Goal: Information Seeking & Learning: Learn about a topic

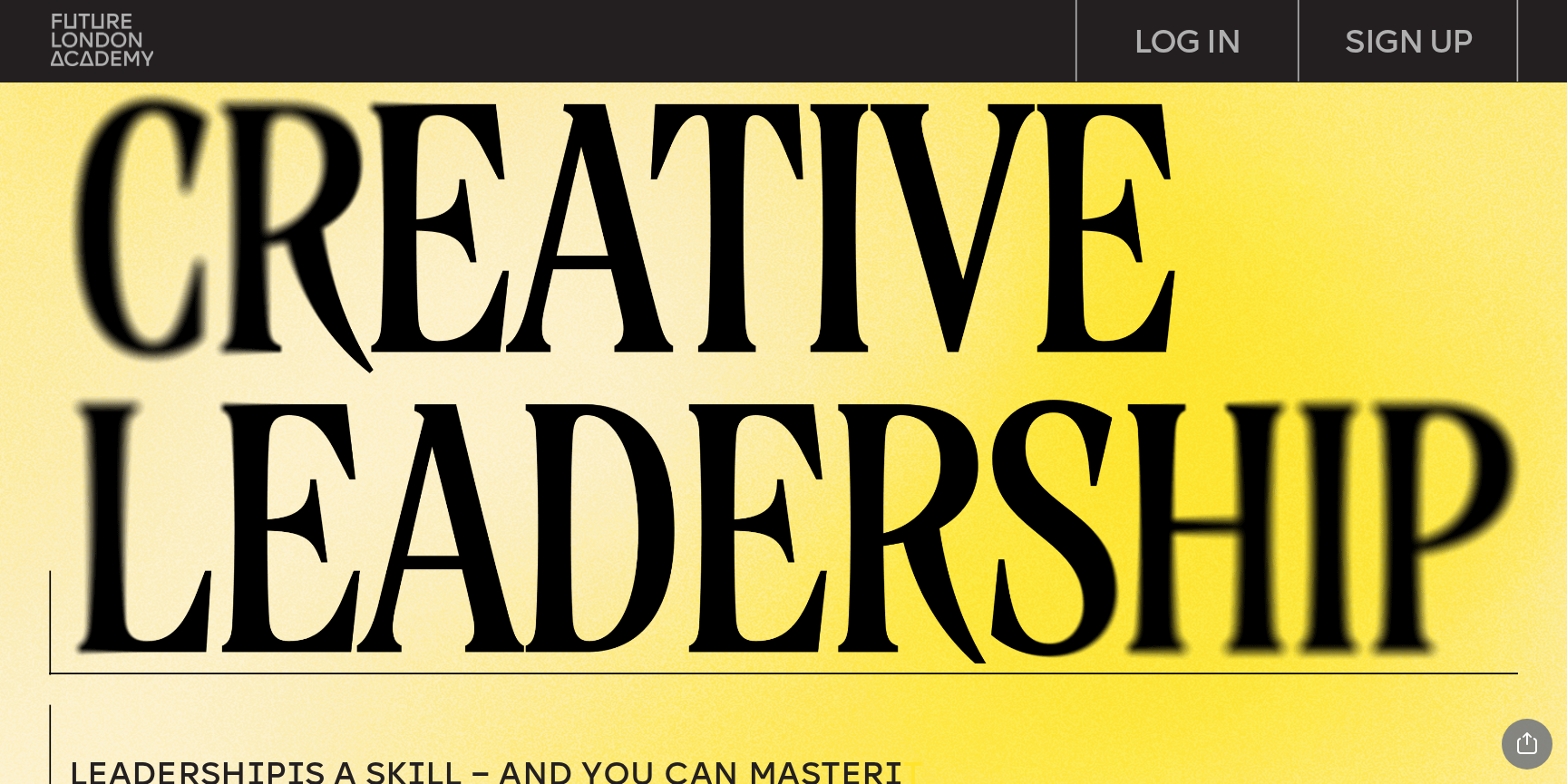
click at [90, 197] on img at bounding box center [810, 373] width 1514 height 580
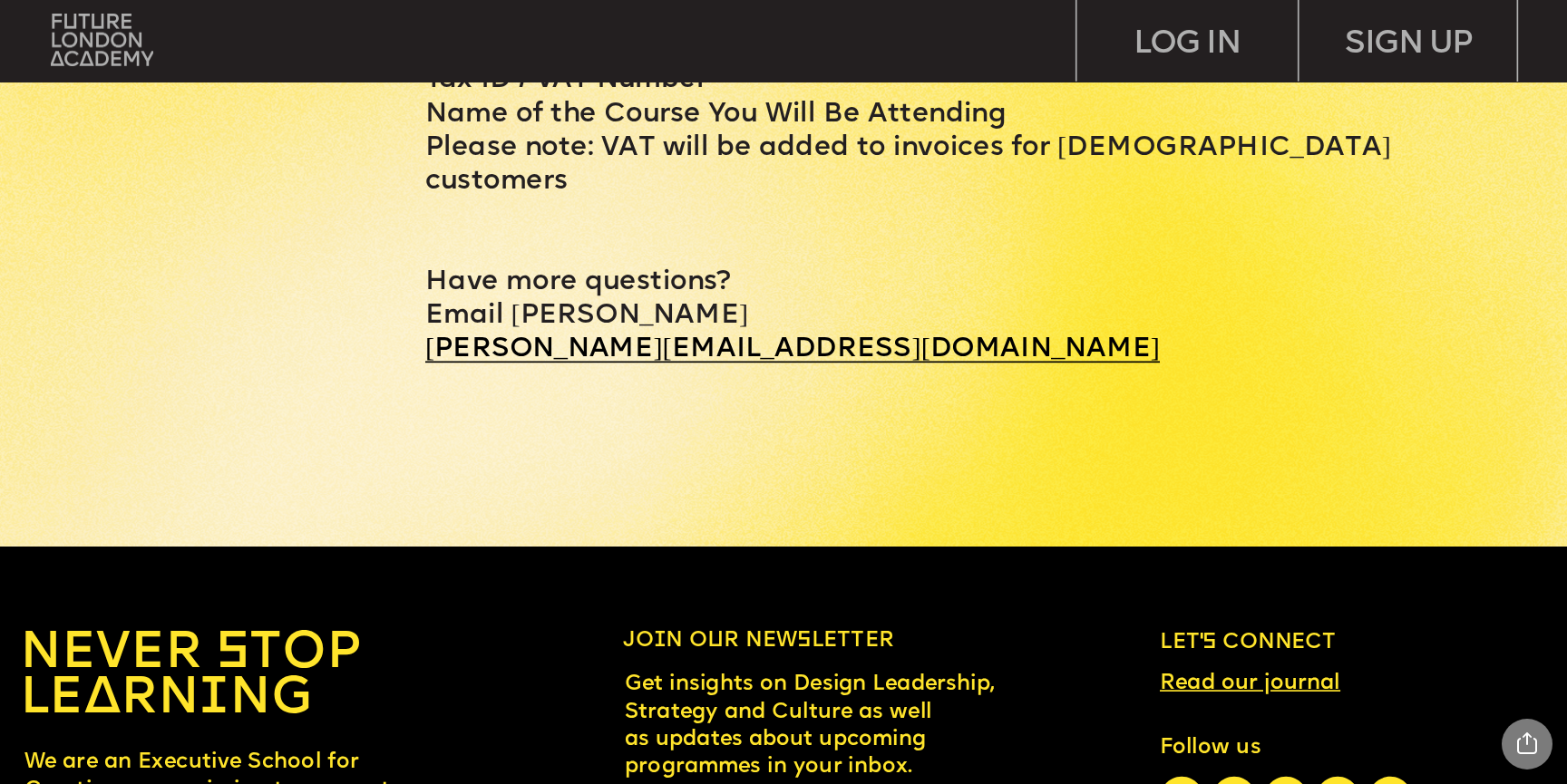
scroll to position [9883, 0]
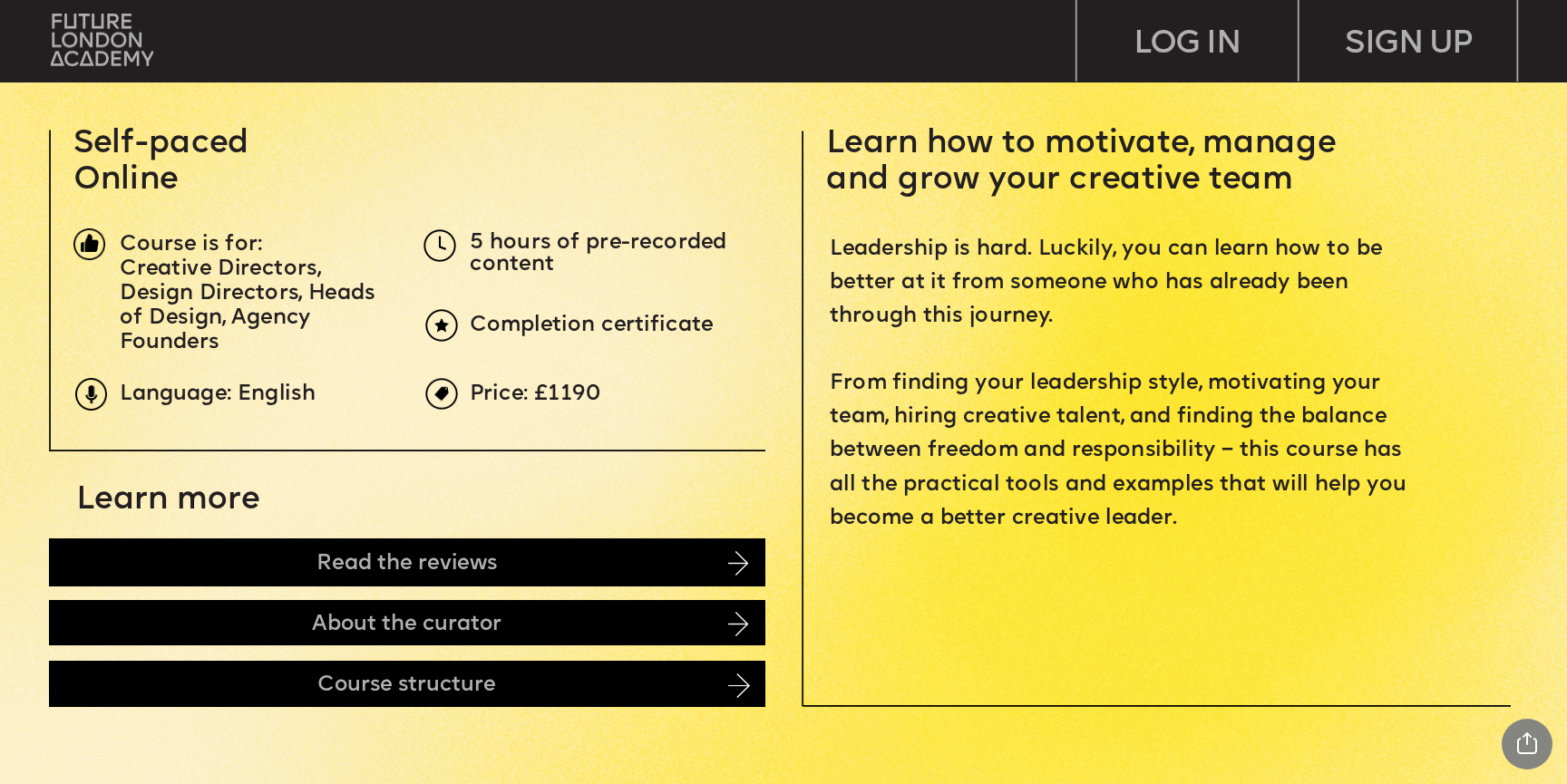
scroll to position [723, 0]
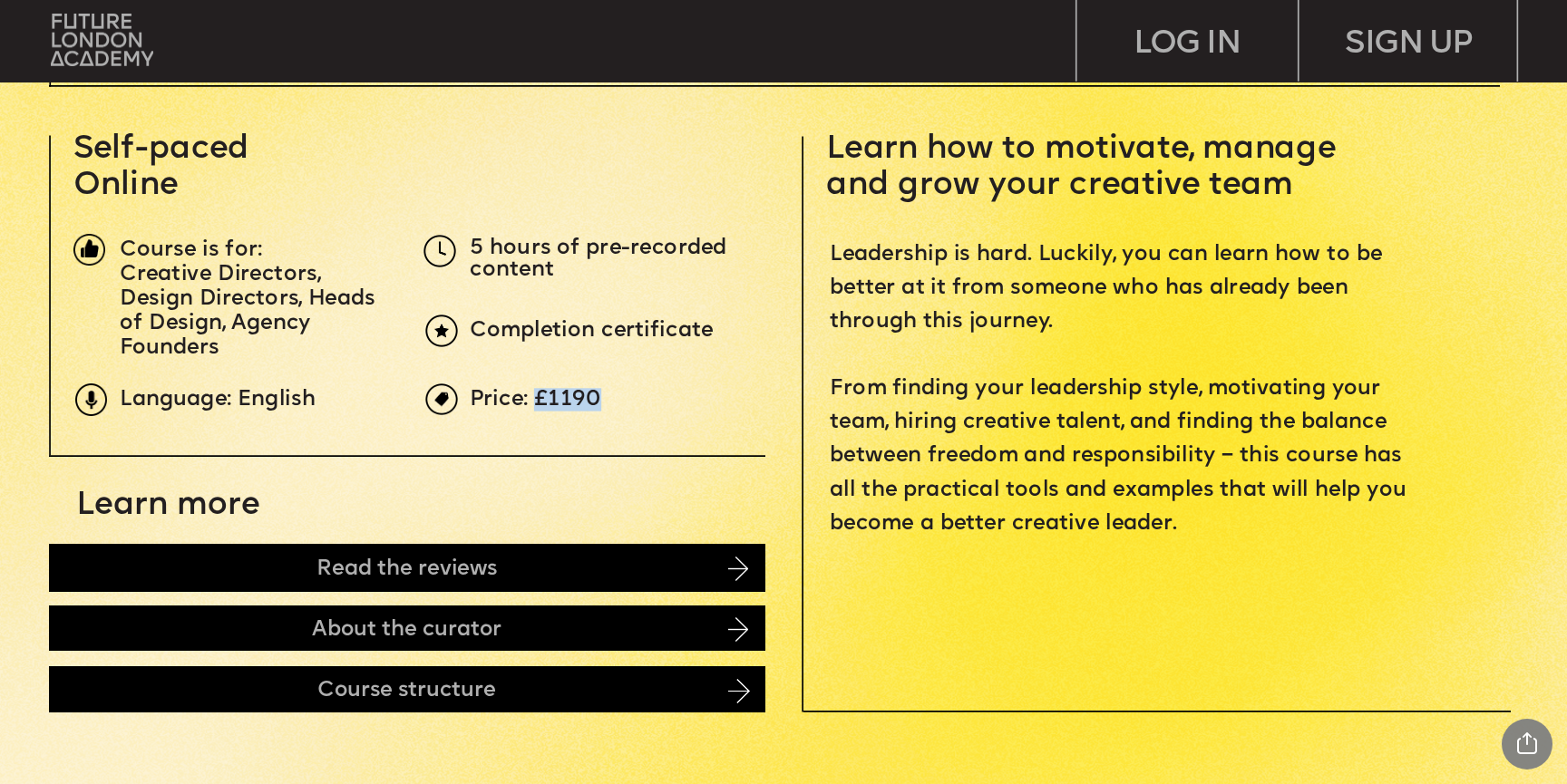
drag, startPoint x: 600, startPoint y: 401, endPoint x: 537, endPoint y: 401, distance: 63.0
click at [537, 401] on p "Price: £1190" at bounding box center [837, 401] width 735 height 22
copy span "£1190"
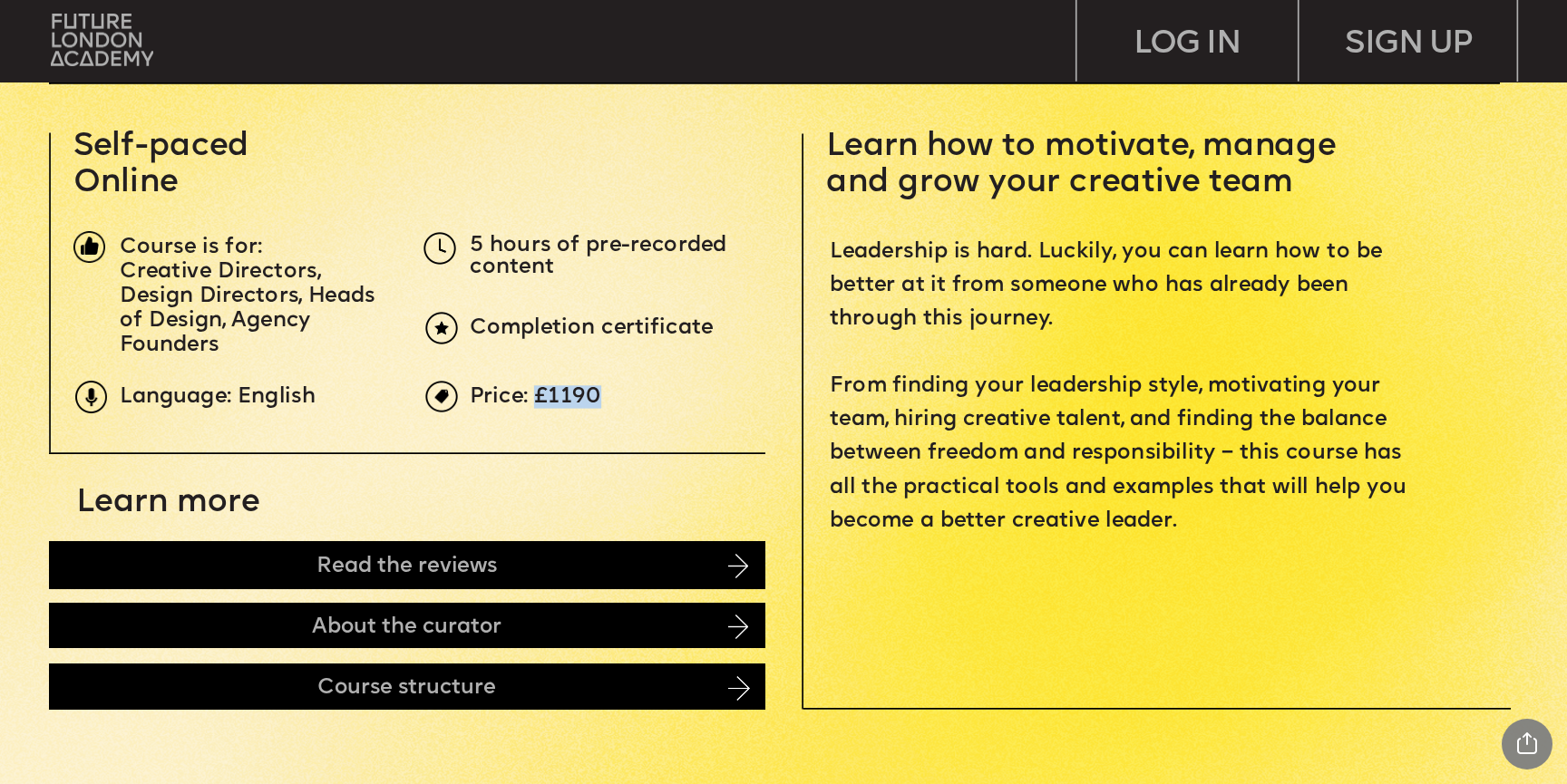
scroll to position [727, 0]
